Goal: Transaction & Acquisition: Download file/media

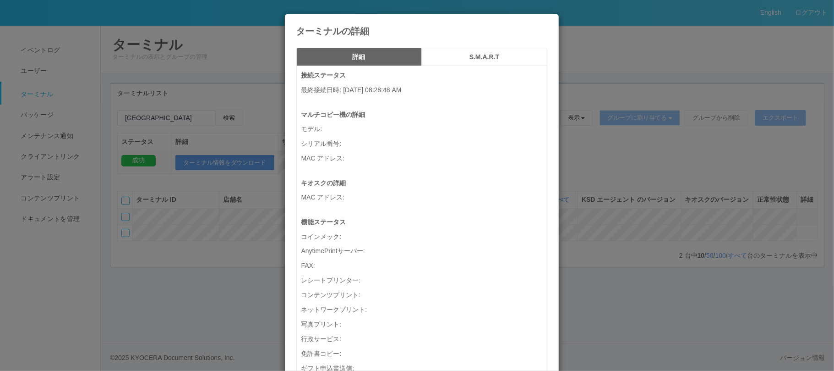
scroll to position [244, 0]
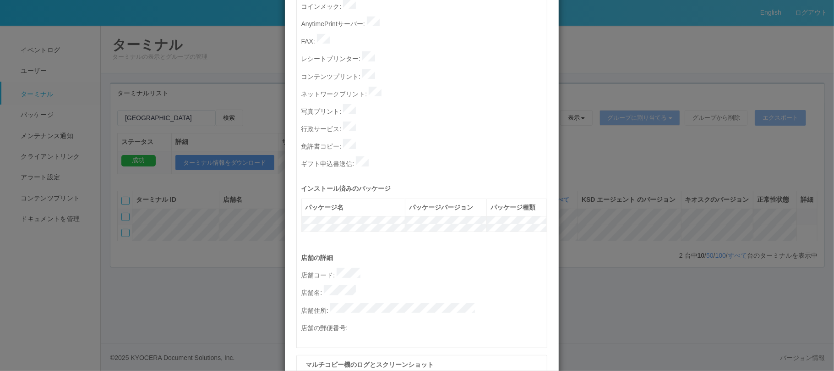
click at [186, 61] on div "ターミナルの詳細 詳細 S.M.A.R.T 接続ステータス 最終接続日時 : [DATE] 08:28:48 AM マルチコピー機の詳細 モデル : シリアル…" at bounding box center [417, 185] width 834 height 371
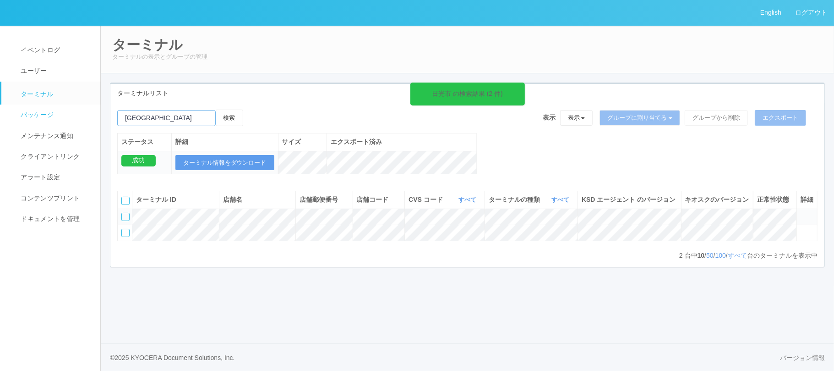
drag, startPoint x: 164, startPoint y: 123, endPoint x: 69, endPoint y: 116, distance: 95.0
click at [70, 117] on div "English ログアウト イベントログ ユーザー ターミナル パッケージ メンテナンス通知 クライアントリンク アラート設定 コンテンツプリント ドキュメン…" at bounding box center [417, 185] width 834 height 371
paste input "泊"
type input "泊"
click at [228, 120] on button "検索" at bounding box center [229, 117] width 27 height 16
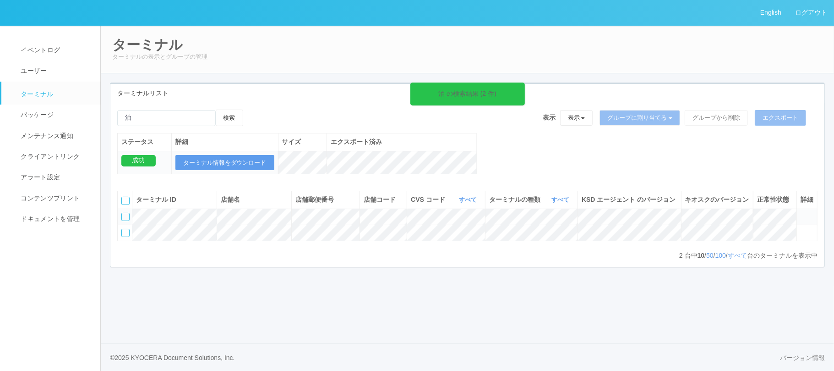
click at [801, 213] on icon at bounding box center [801, 213] width 0 height 0
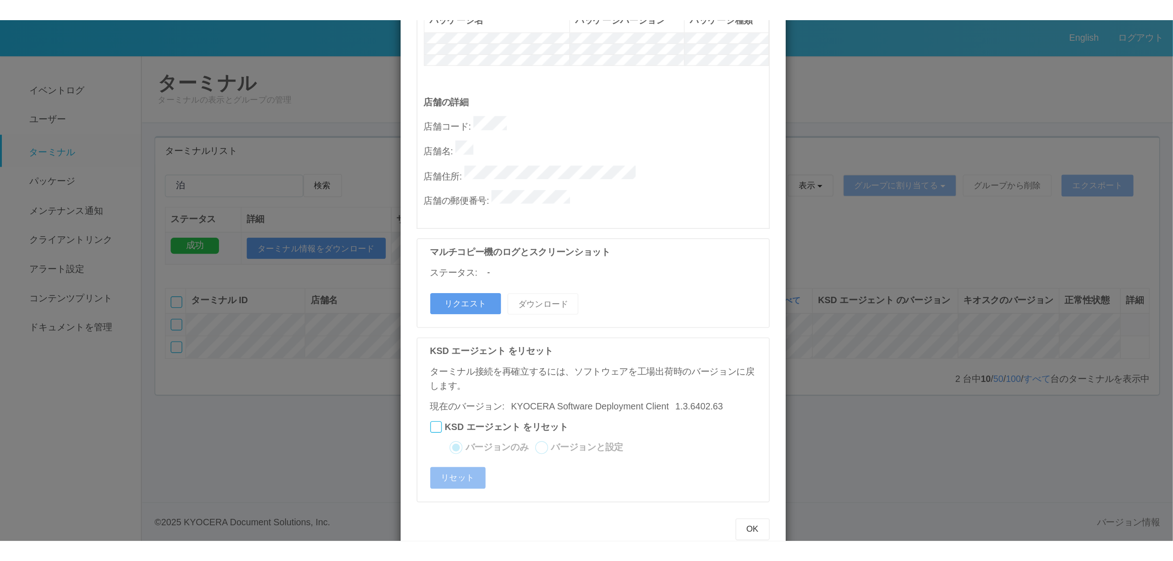
scroll to position [453, 0]
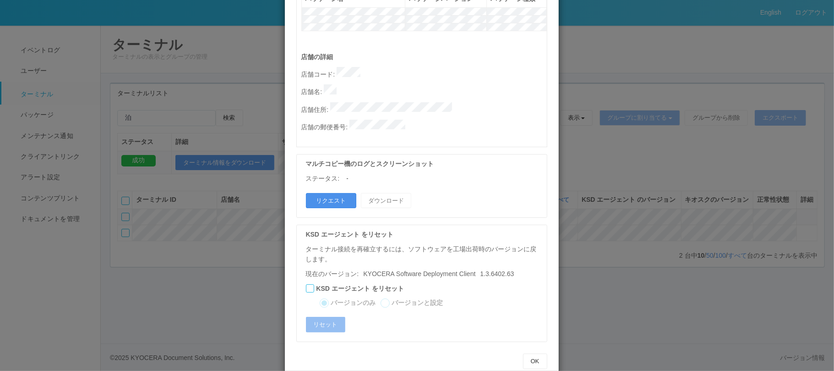
click at [330, 193] on button "リクエスト" at bounding box center [331, 201] width 50 height 16
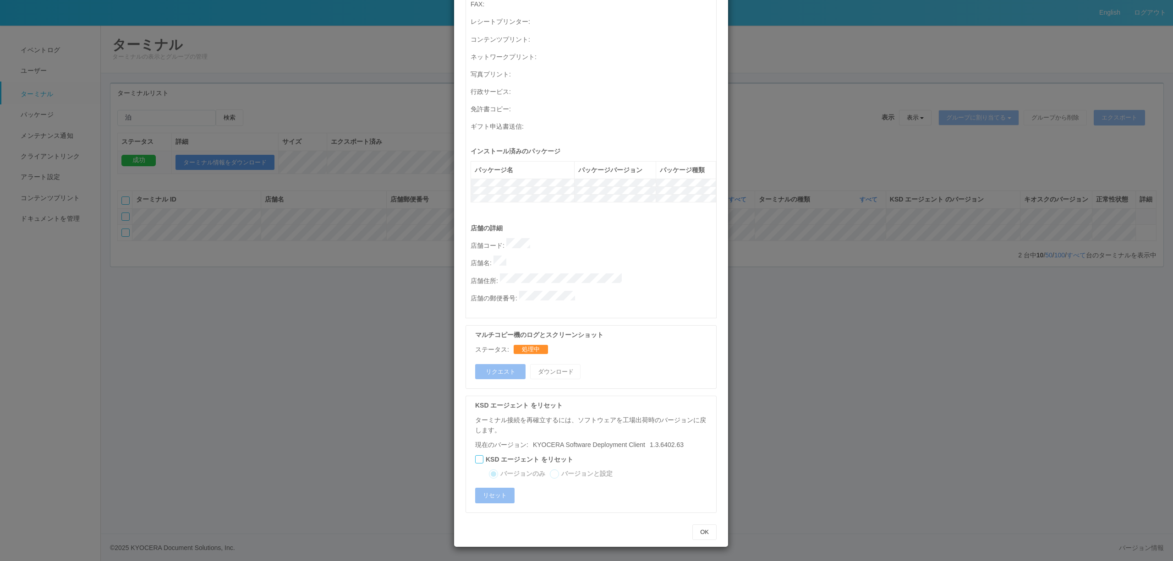
scroll to position [262, 0]
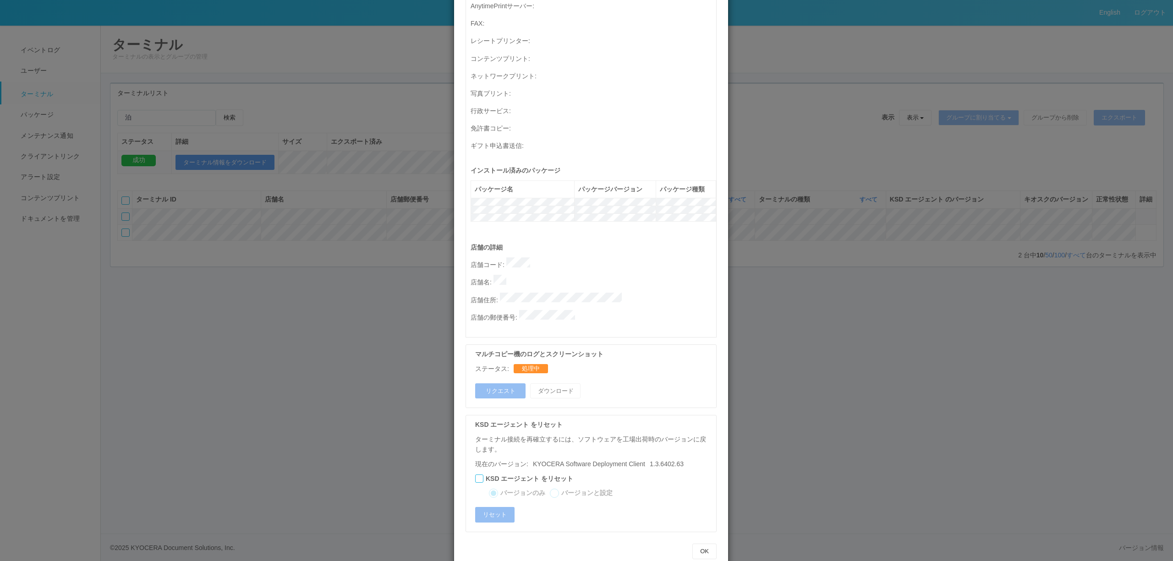
drag, startPoint x: 889, startPoint y: 345, endPoint x: 929, endPoint y: 298, distance: 62.1
click at [834, 336] on div "ターミナルの詳細 詳細 S.M.A.R.T 接続ステータス 最終接続日時 : [DATE] 05:03:19 AM マルチコピー機の詳細 モデル : シリアル…" at bounding box center [586, 280] width 1173 height 561
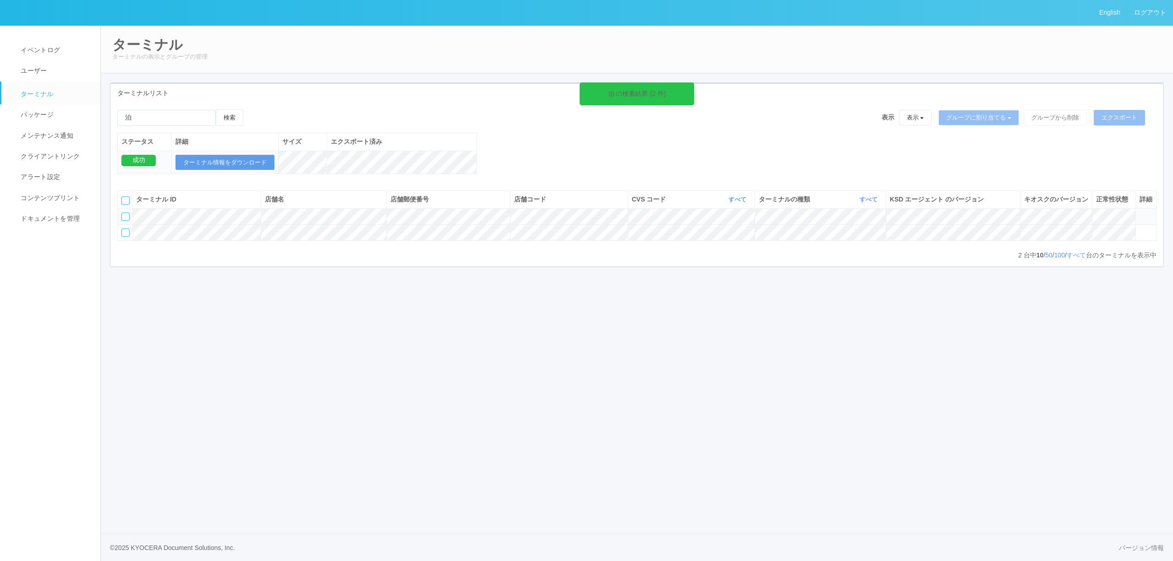
click at [834, 213] on icon at bounding box center [1139, 213] width 0 height 0
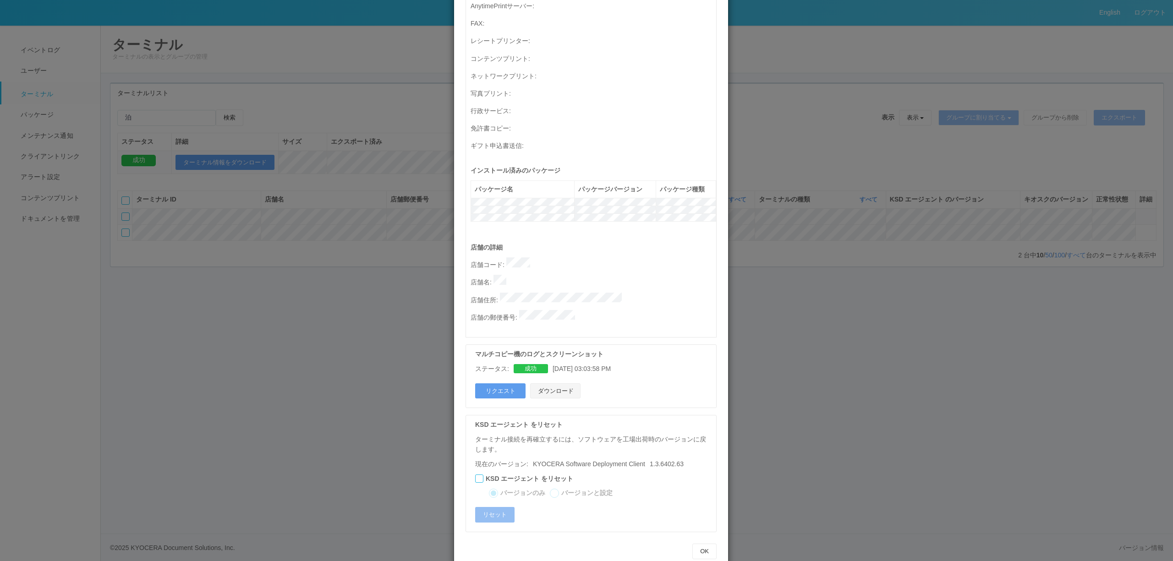
click at [545, 370] on button "ダウンロード" at bounding box center [555, 391] width 50 height 16
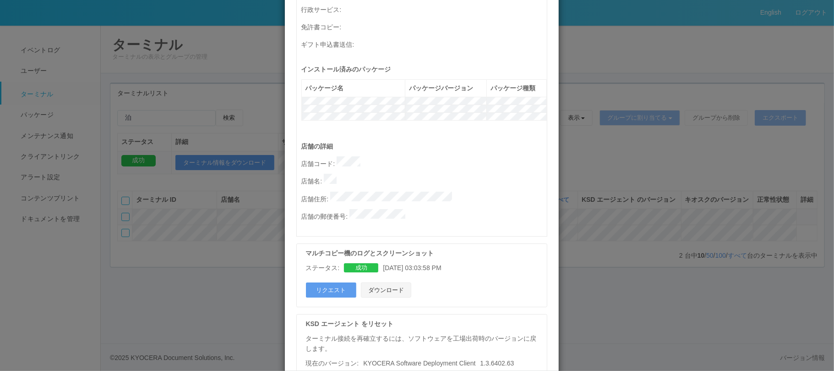
scroll to position [384, 0]
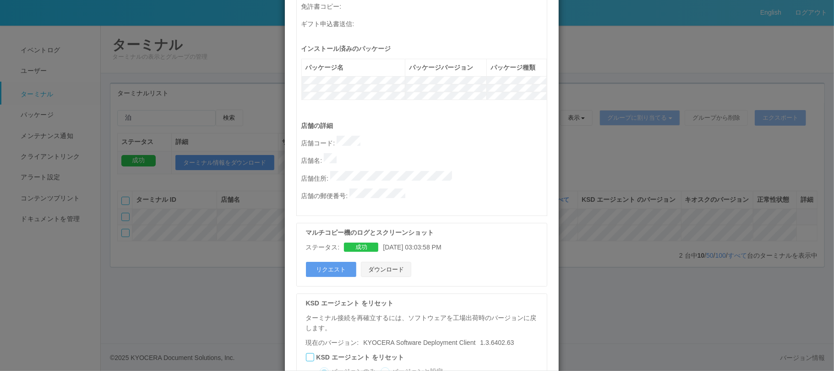
click at [396, 262] on button "ダウンロード" at bounding box center [386, 270] width 50 height 16
click at [756, 247] on div "ターミナルの詳細 詳細 S.M.A.R.T 接続ステータス 最終接続日時 : [DATE] 05:03:19 AM マルチコピー機の詳細 モデル : シリアル…" at bounding box center [417, 185] width 834 height 371
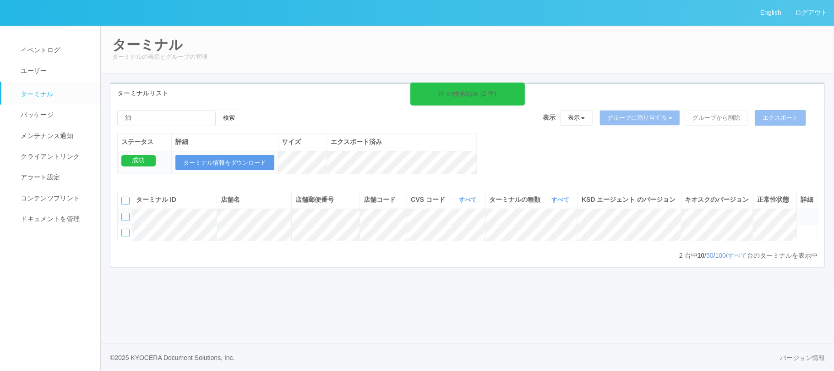
click at [801, 213] on icon at bounding box center [801, 213] width 0 height 0
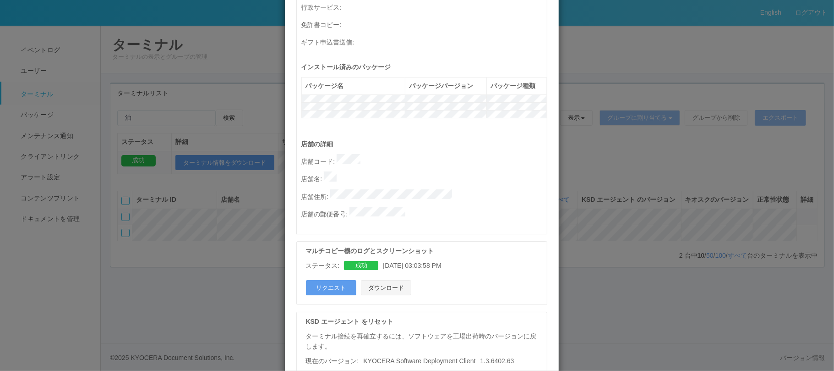
scroll to position [366, 0]
click at [336, 279] on button "リクエスト" at bounding box center [331, 287] width 50 height 16
click at [689, 234] on div "ターミナルの詳細 詳細 S.M.A.R.T 接続ステータス 最終接続日時 : [DATE] 05:03:19 AM マルチコピー機の詳細 モデル : シリアル…" at bounding box center [417, 185] width 834 height 371
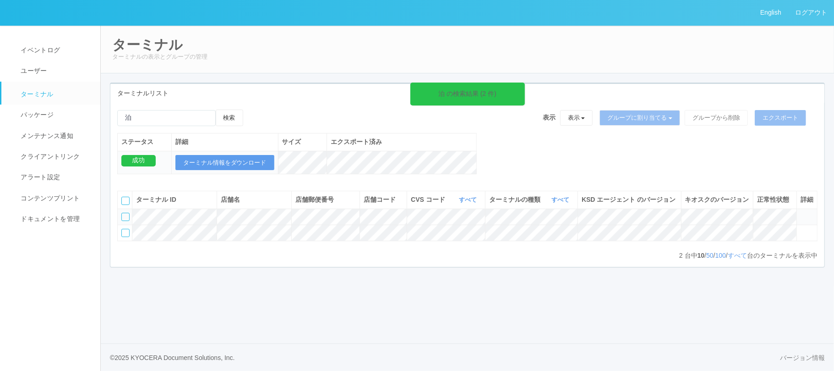
click at [801, 213] on icon at bounding box center [801, 213] width 0 height 0
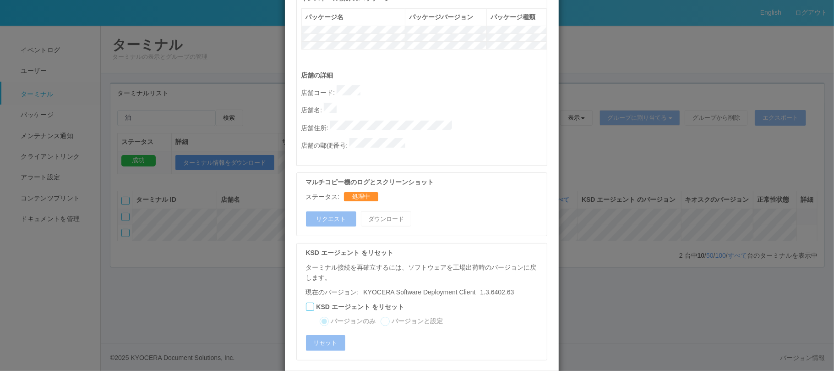
scroll to position [453, 0]
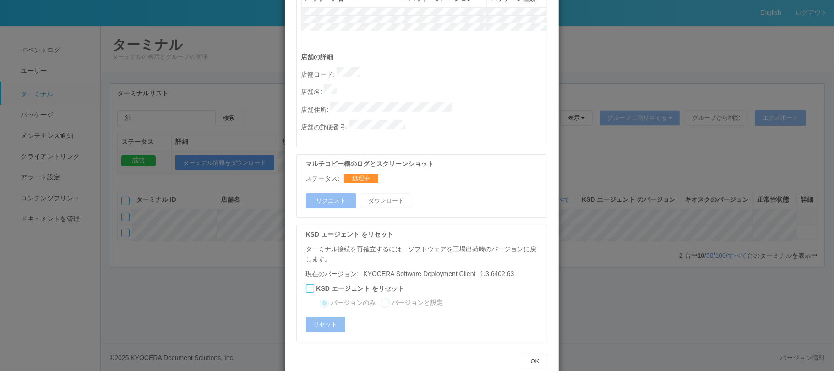
click at [632, 100] on div "ターミナルの詳細 詳細 S.M.A.R.T 接続ステータス 最終接続日時 : [DATE] 05:03:19 AM マルチコピー機の詳細 モデル : シリアル…" at bounding box center [417, 185] width 834 height 371
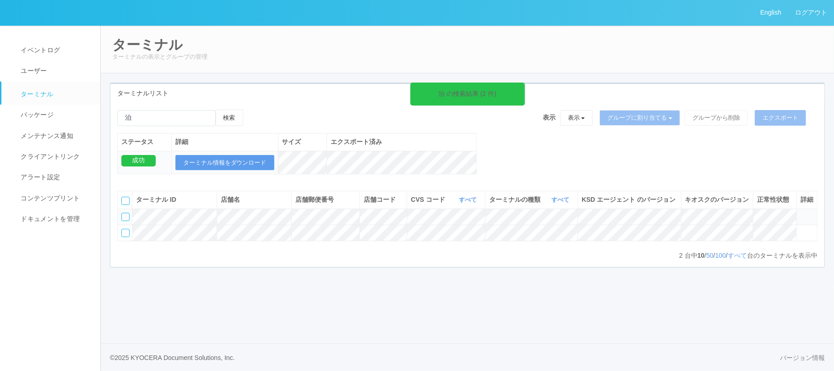
click at [801, 213] on icon at bounding box center [801, 213] width 0 height 0
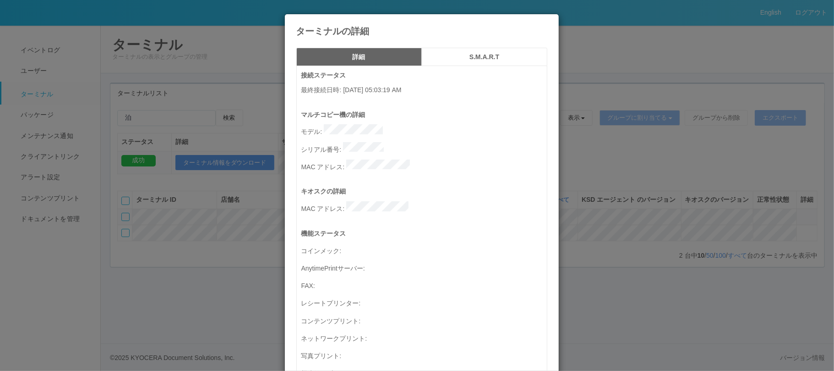
scroll to position [366, 0]
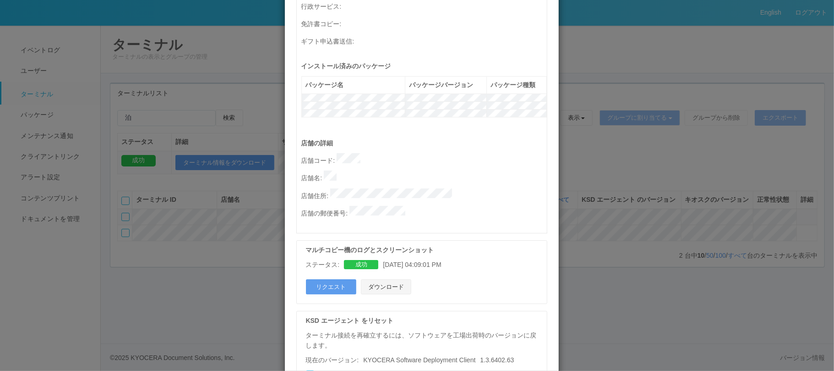
click at [387, 279] on button "ダウンロード" at bounding box center [386, 287] width 50 height 16
